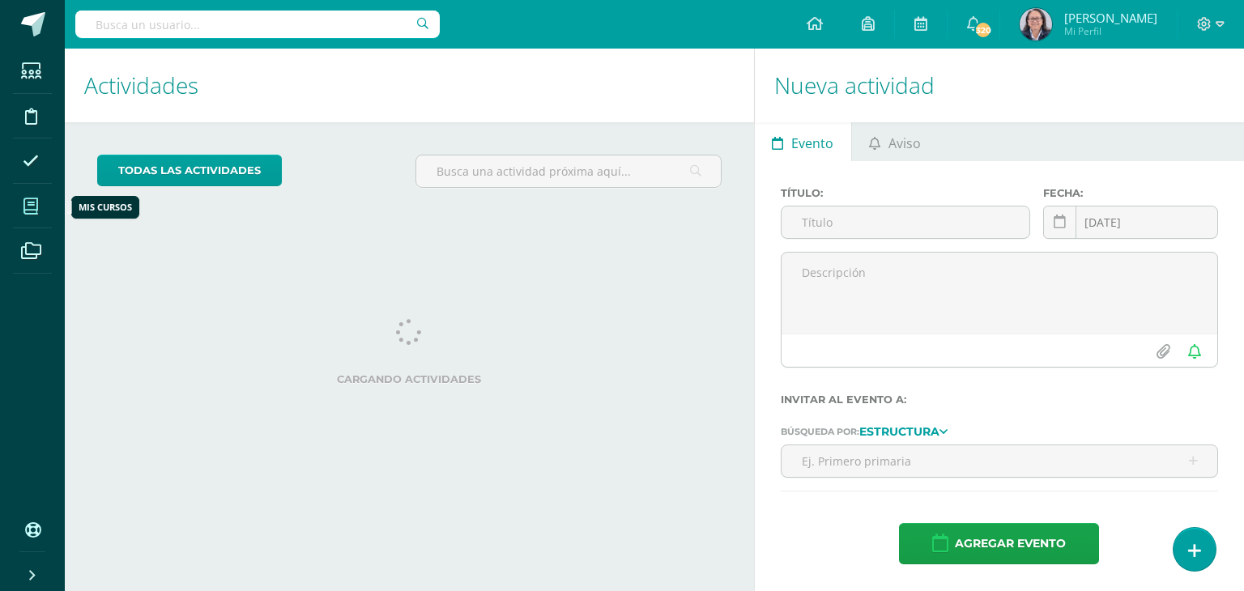
click at [33, 212] on icon at bounding box center [30, 206] width 15 height 16
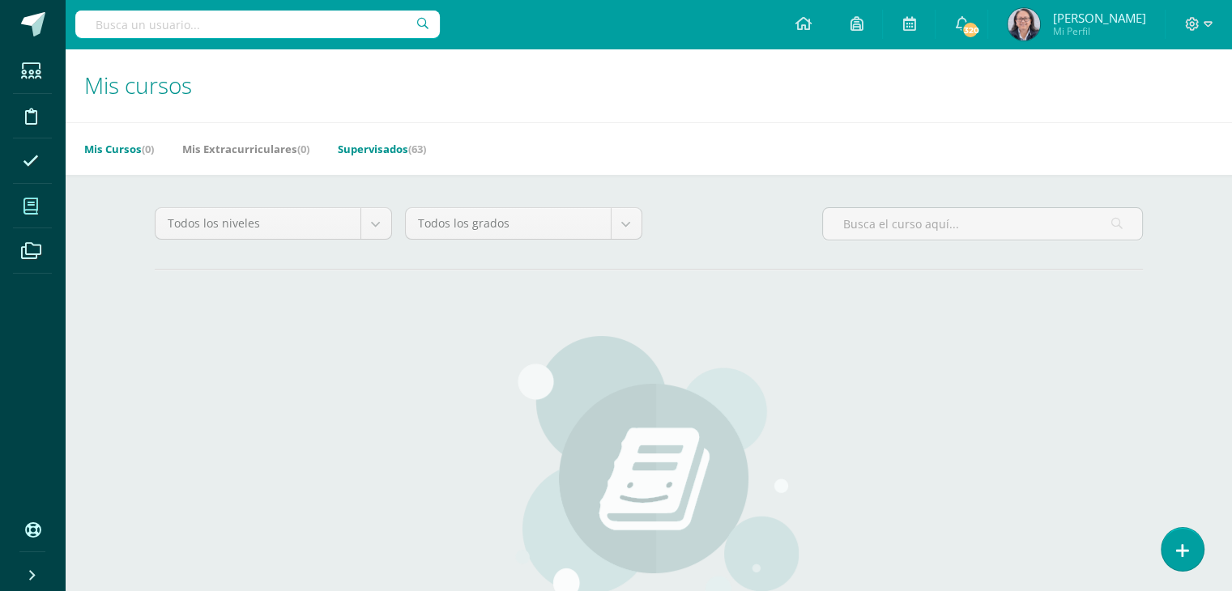
click at [376, 151] on link "Supervisados (63)" at bounding box center [382, 149] width 88 height 26
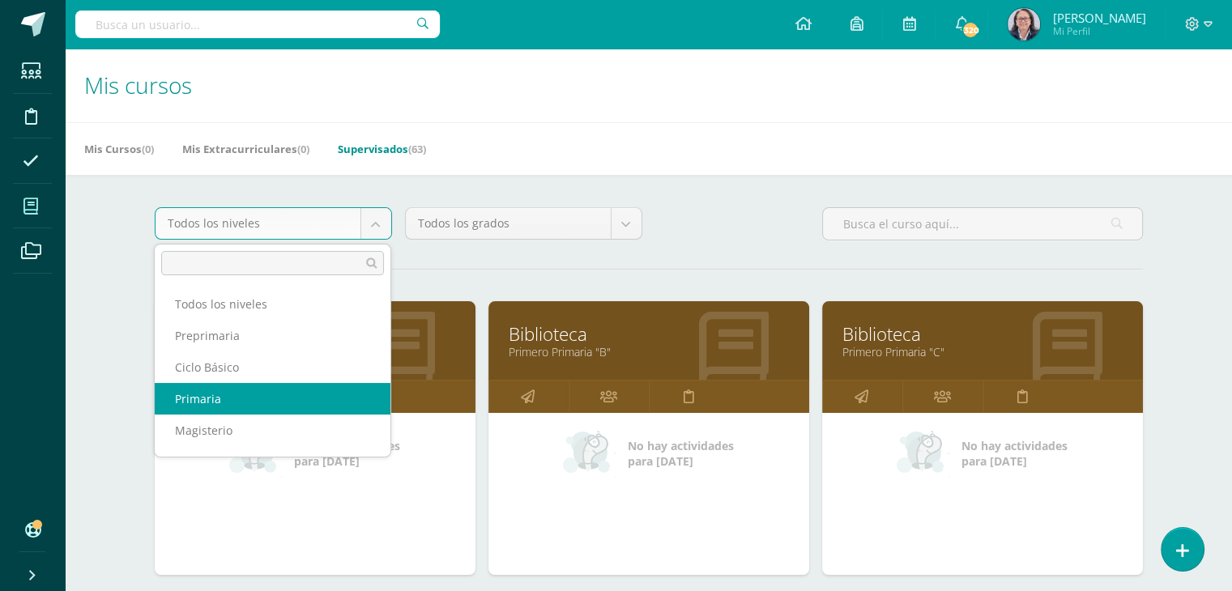
select select "6"
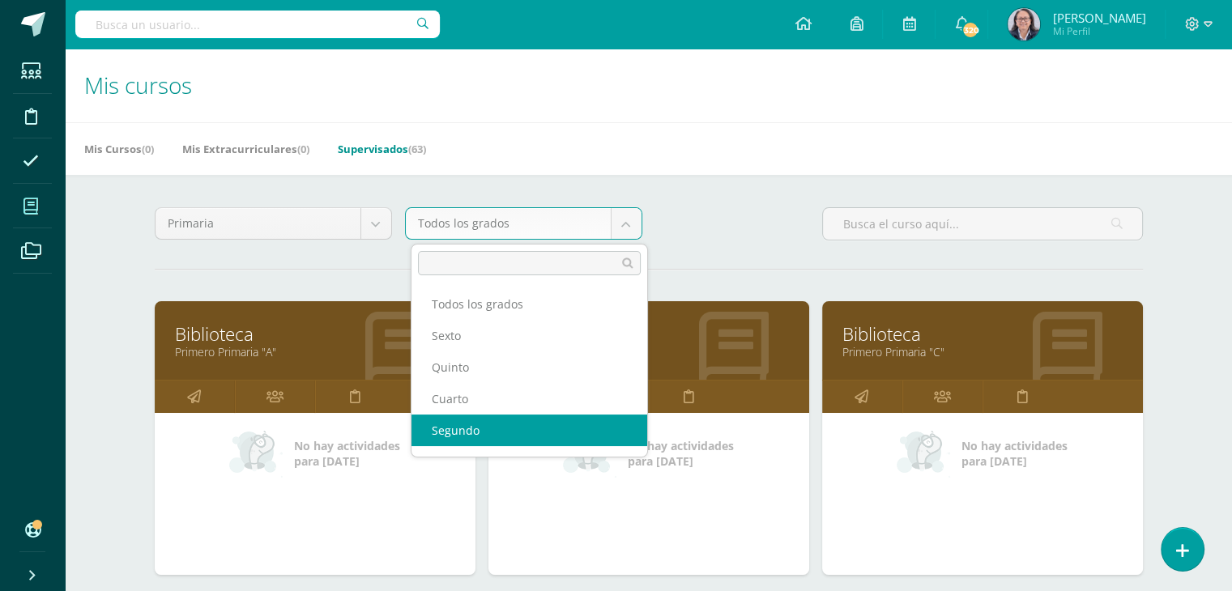
select select "13"
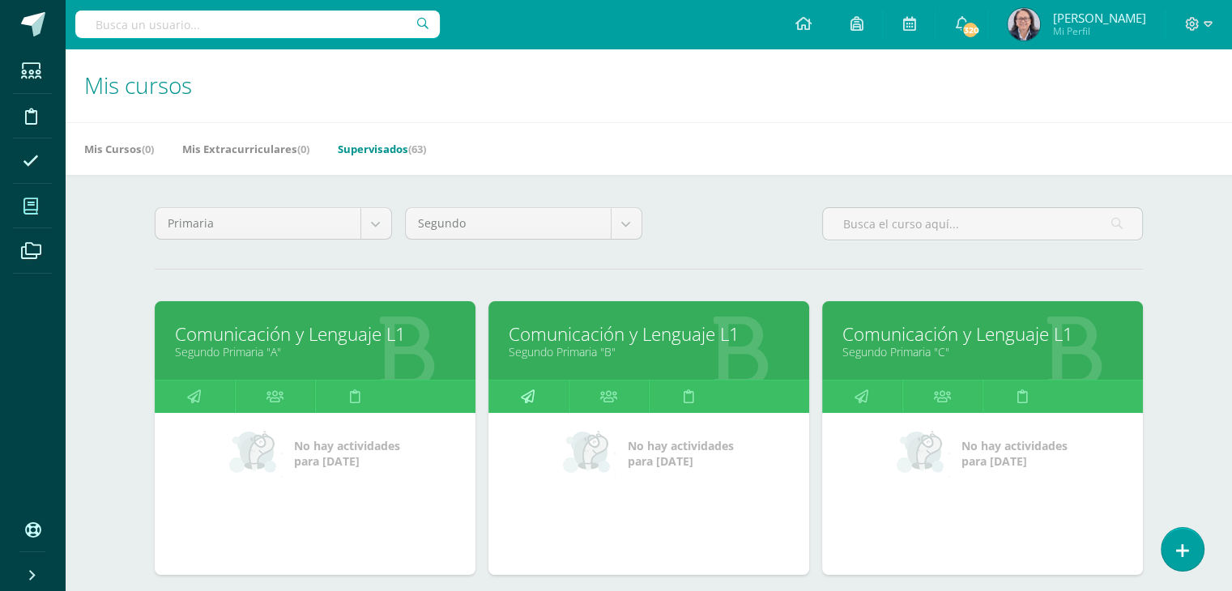
click at [521, 381] on icon at bounding box center [528, 397] width 14 height 32
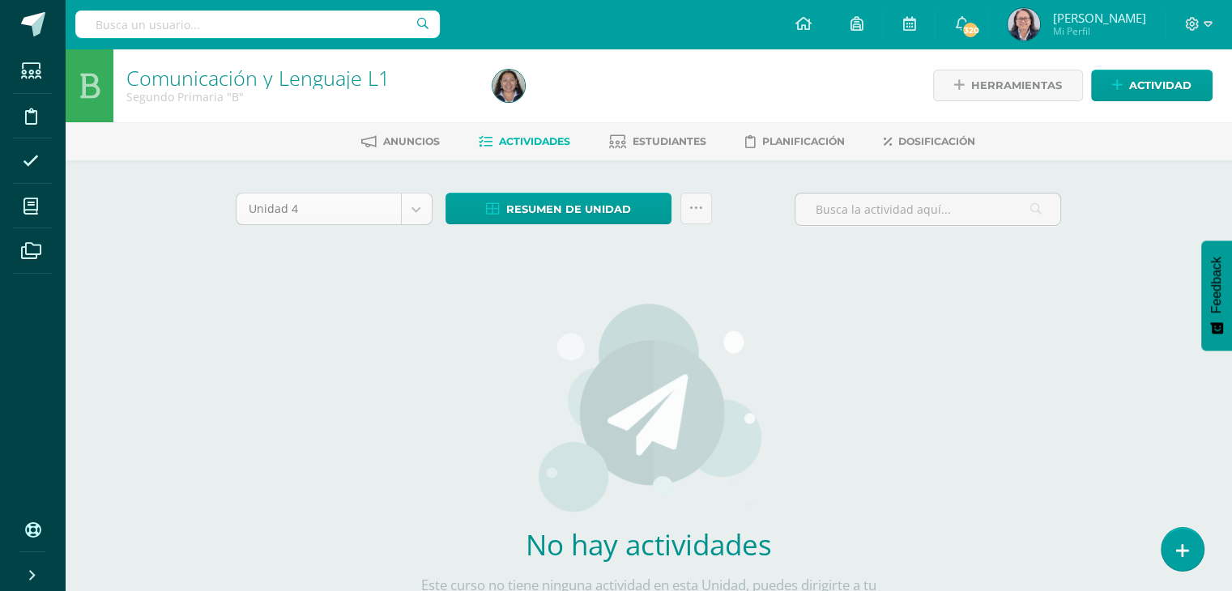
click at [416, 208] on body "Estudiantes Disciplina Asistencia Mis cursos Archivos Soporte Ayuda Reportar un…" at bounding box center [616, 348] width 1232 height 696
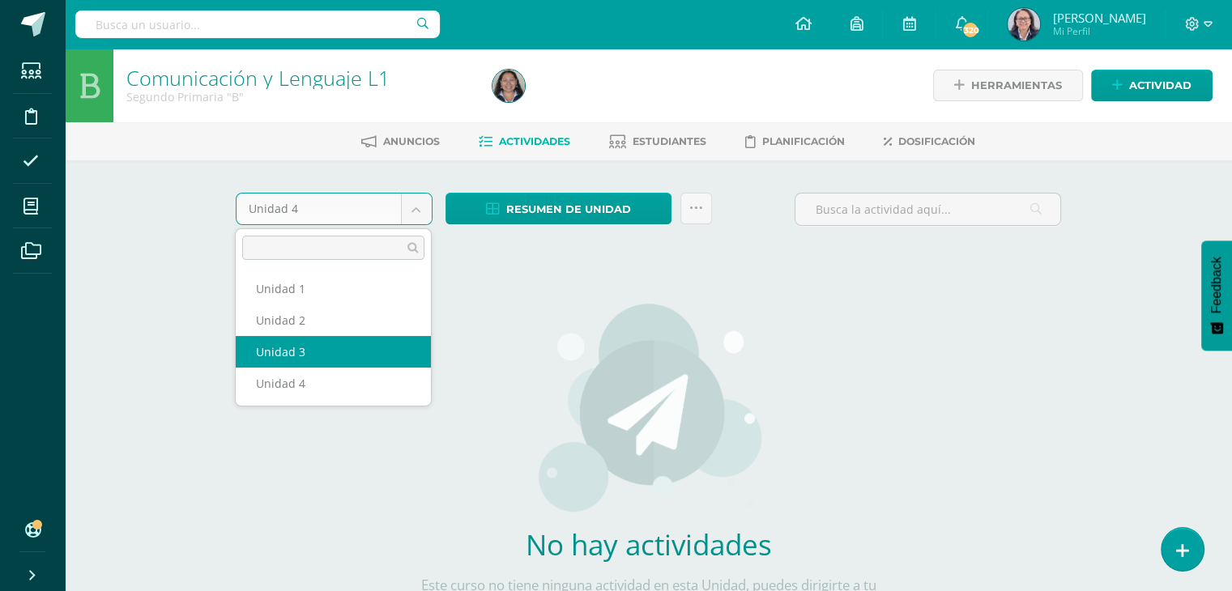
select select "Unidad 3"
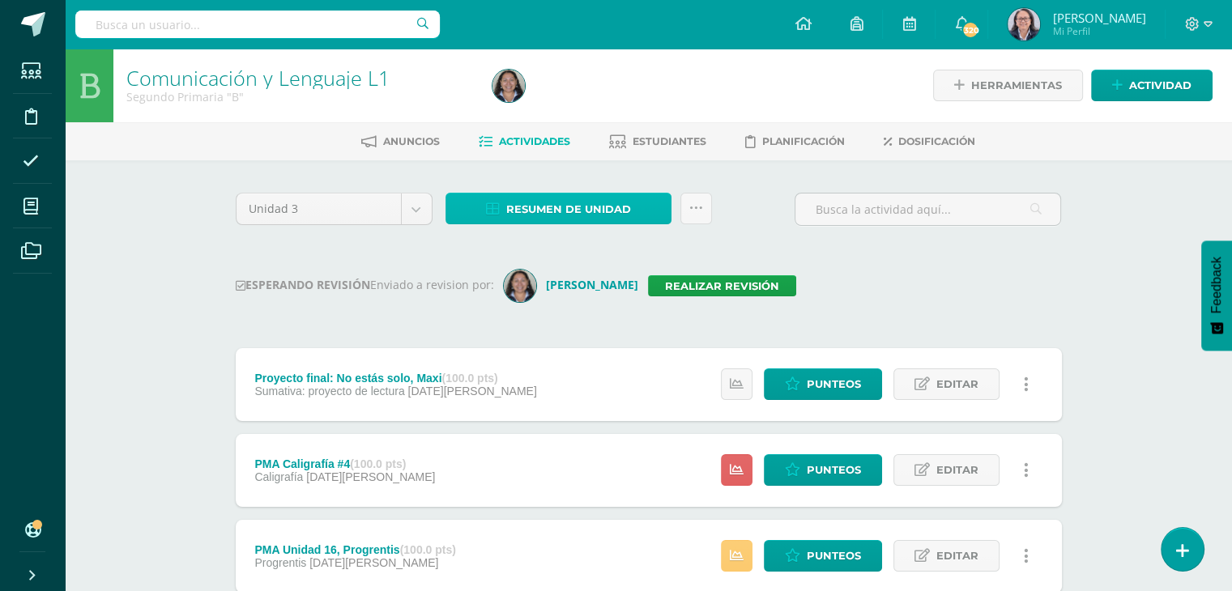
click at [560, 213] on span "Resumen de unidad" at bounding box center [568, 209] width 125 height 30
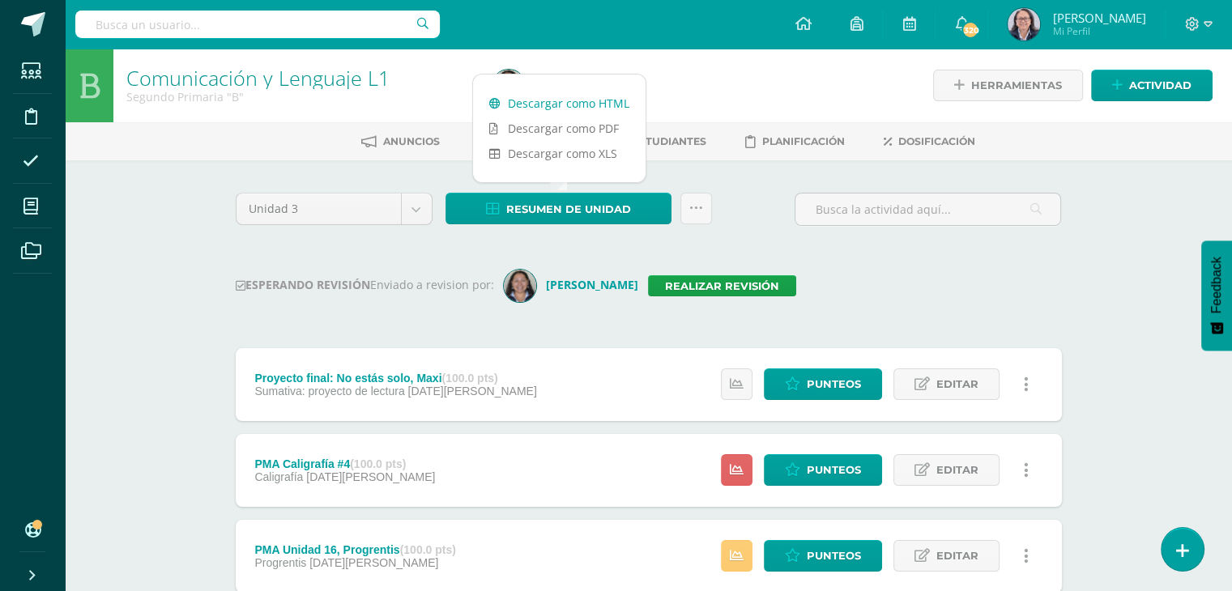
click at [573, 102] on link "Descargar como HTML" at bounding box center [559, 103] width 173 height 25
